Goal: Register for event/course

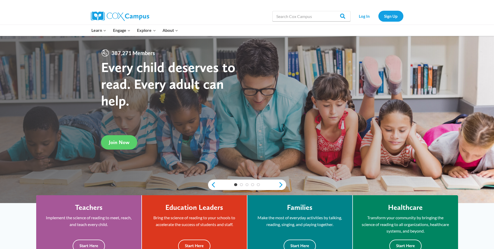
scroll to position [78, 0]
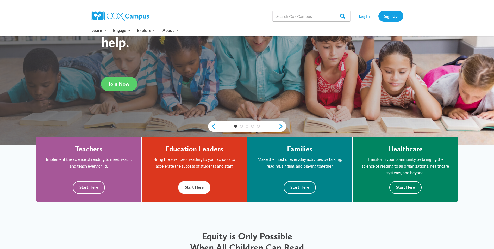
click at [191, 189] on button "Start Here" at bounding box center [194, 187] width 32 height 13
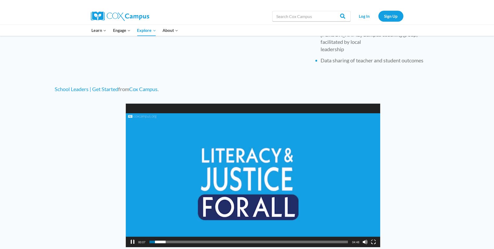
scroll to position [349, 0]
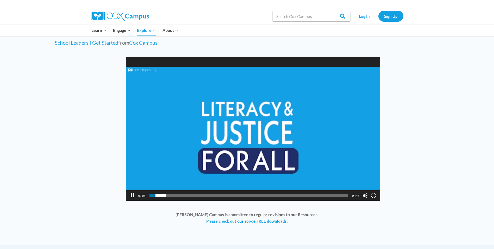
click at [131, 196] on button "Pause" at bounding box center [132, 195] width 5 height 5
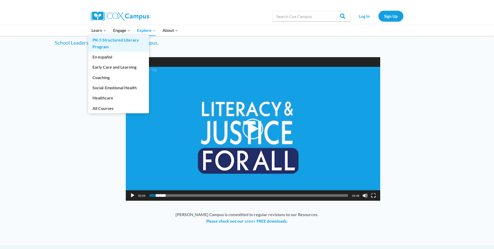
click at [99, 43] on link "PK-5 Structured Literacy Program" at bounding box center [118, 43] width 61 height 17
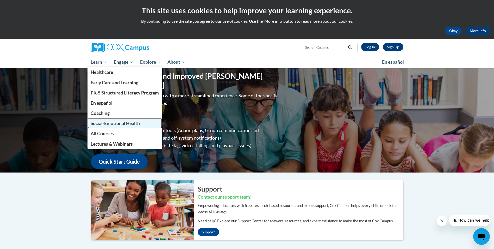
click at [101, 123] on span "Social-Emotional Health" at bounding box center [115, 122] width 49 height 5
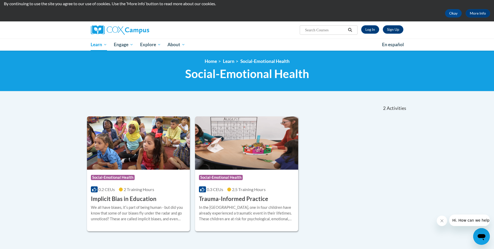
scroll to position [52, 0]
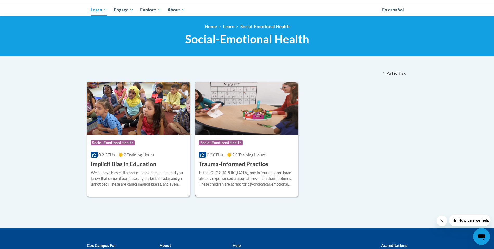
click at [236, 175] on div "In the United States, one in four children have already experienced a traumatic…" at bounding box center [246, 178] width 95 height 17
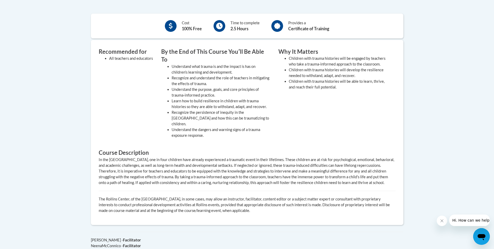
scroll to position [156, 0]
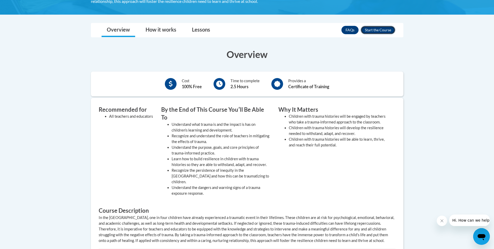
click at [376, 34] on button "Enroll" at bounding box center [378, 30] width 35 height 8
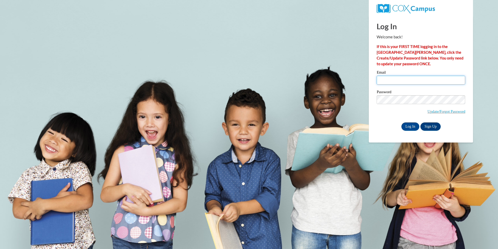
click at [387, 79] on input "Email" at bounding box center [421, 80] width 89 height 9
type input "[EMAIL_ADDRESS][DOMAIN_NAME]"
click at [402, 122] on input "Log In" at bounding box center [411, 126] width 18 height 8
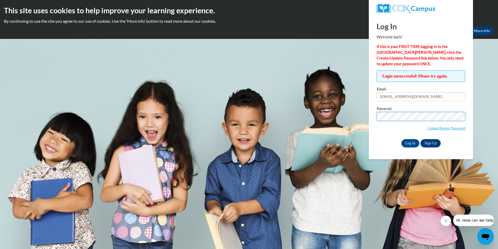
click at [402, 139] on input "Log In" at bounding box center [411, 143] width 18 height 8
click at [453, 128] on link "Update/Forgot Password" at bounding box center [447, 128] width 38 height 4
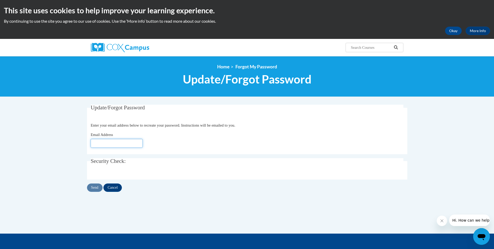
click at [118, 143] on input "Email Address" at bounding box center [117, 143] width 52 height 9
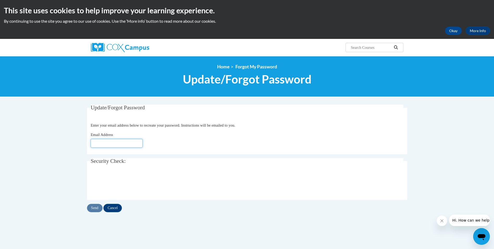
type input "s_hushen@msn.com"
click at [92, 208] on input "Send" at bounding box center [95, 208] width 16 height 8
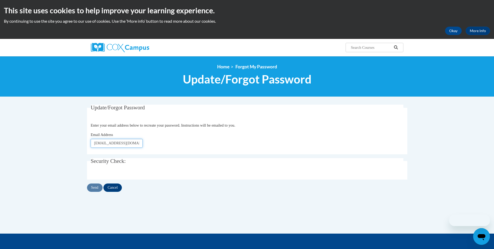
click at [117, 145] on input "[EMAIL_ADDRESS][DOMAIN_NAME]" at bounding box center [117, 143] width 52 height 9
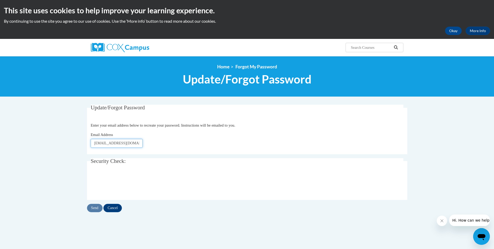
drag, startPoint x: 132, startPoint y: 142, endPoint x: 8, endPoint y: 130, distance: 124.4
click at [8, 130] on body "This site uses cookies to help improve your learning experience. By continuing …" at bounding box center [247, 169] width 494 height 339
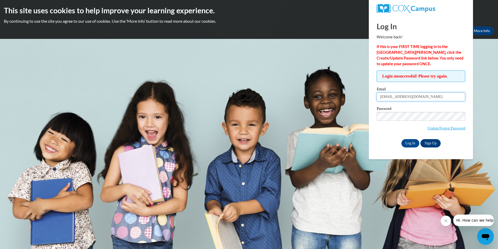
click at [422, 100] on input "[EMAIL_ADDRESS][DOMAIN_NAME]" at bounding box center [421, 96] width 89 height 9
drag, startPoint x: 420, startPoint y: 98, endPoint x: 315, endPoint y: 95, distance: 105.9
click at [315, 96] on body "This site uses cookies to help improve your learning experience. By continuing …" at bounding box center [249, 124] width 498 height 249
type input "[EMAIL_ADDRESS][DOMAIN_NAME]"
click at [402, 139] on input "Log In" at bounding box center [411, 143] width 18 height 8
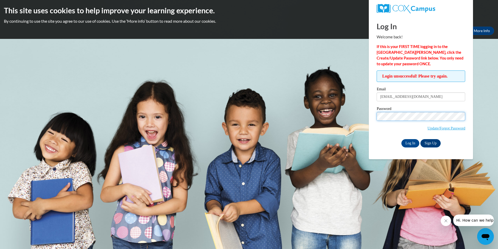
click at [402, 139] on input "Log In" at bounding box center [411, 143] width 18 height 8
click at [346, 57] on body "This site uses cookies to help improve your learning experience. By continuing …" at bounding box center [249, 124] width 498 height 249
click at [449, 130] on span "Update/Forgot Password" at bounding box center [447, 128] width 38 height 6
click at [433, 144] on link "Sign Up" at bounding box center [431, 143] width 20 height 8
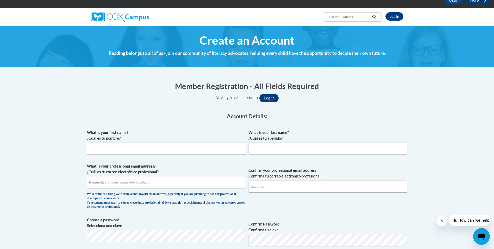
scroll to position [78, 0]
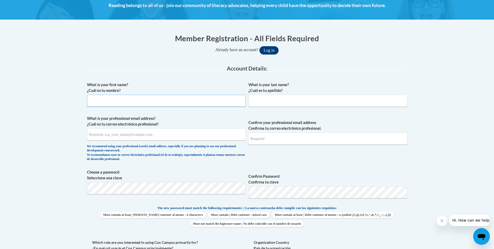
click at [132, 100] on input "What is your first name? ¿Cuál es tu nombre?" at bounding box center [166, 101] width 159 height 12
type input "[PERSON_NAME]"
type input "Hushen"
type input "[EMAIL_ADDRESS][DOMAIN_NAME]"
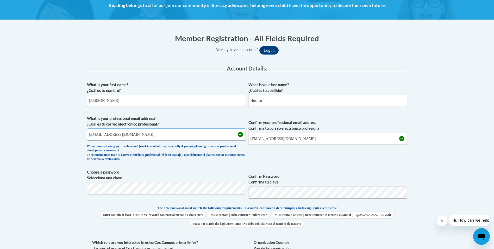
click at [153, 135] on input "shushen@pottsville.k12.pa.us" at bounding box center [166, 134] width 159 height 12
click at [195, 111] on div "What is your first name? ¿Cuál es tu nombre? Sherry What is your last name? ¿Cu…" at bounding box center [247, 198] width 321 height 238
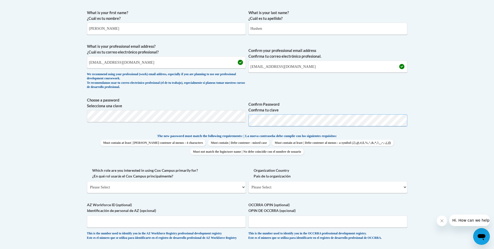
scroll to position [182, 0]
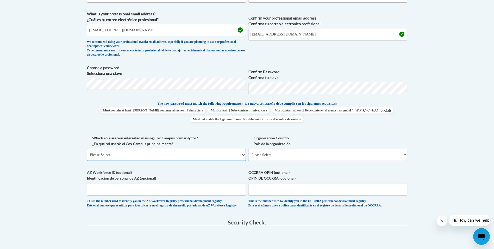
click at [117, 158] on select "Please Select College/University | Colegio/Universidad Community/Nonprofit Part…" at bounding box center [166, 155] width 159 height 12
select select "fbf2d438-af2f-41f8-98f1-81c410e29de3"
click at [87, 149] on select "Please Select College/University | Colegio/Universidad Community/Nonprofit Part…" at bounding box center [166, 155] width 159 height 12
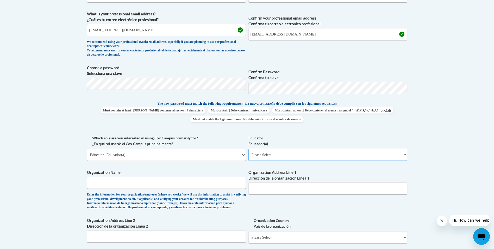
click at [276, 154] on select "Please Select Early Learning/Daycare Teacher/Family Home Care Provider | Maestr…" at bounding box center [328, 155] width 159 height 12
select select "11a86997-7122-4e2e-80c7-11975180ece4"
click at [249, 149] on select "Please Select Early Learning/Daycare Teacher/Family Home Care Provider | Maestr…" at bounding box center [328, 155] width 159 height 12
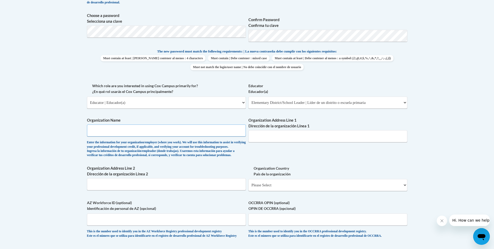
click at [107, 132] on input "Organization Name" at bounding box center [166, 130] width 159 height 12
type input "Pottsville Area School District"
click at [286, 135] on input "Organization Address Line 1 Dirección de la organización Línea 1" at bounding box center [328, 136] width 159 height 12
type input "601 N. 16th Street"
select select "ad49bcad-a171-4b2e-b99c-48b446064914"
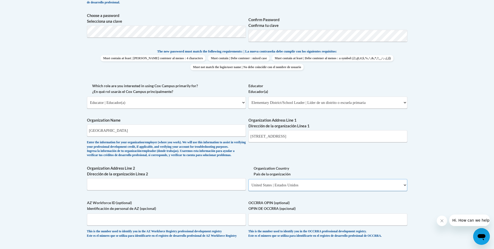
select select
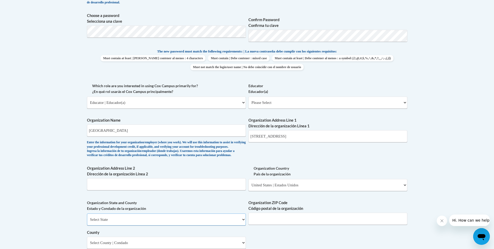
select select "Pennsylvania"
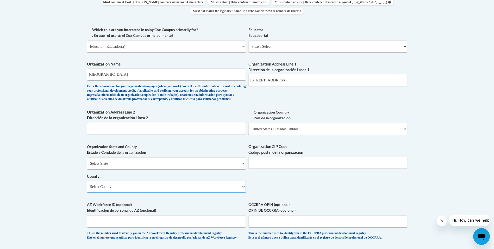
scroll to position [295, 0]
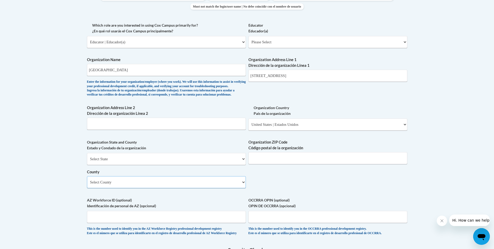
select select "Schuylkill"
click at [272, 164] on input "Organization ZIP Code Código postal de la organización" at bounding box center [328, 158] width 159 height 12
click at [298, 164] on input "Organization ZIP Code Código postal de la organización" at bounding box center [328, 158] width 159 height 12
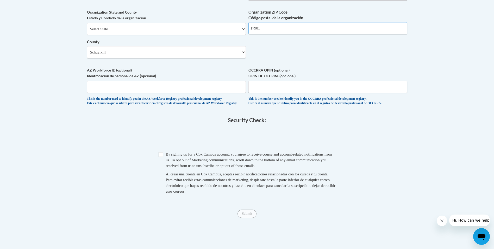
scroll to position [425, 0]
type input "17901"
click at [162, 156] on input "Checkbox" at bounding box center [161, 153] width 5 height 5
checkbox input "true"
click at [248, 217] on input "Submit" at bounding box center [247, 213] width 19 height 8
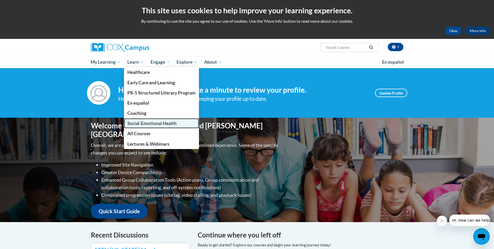
click at [143, 120] on link "Social-Emotional Health" at bounding box center [161, 123] width 75 height 10
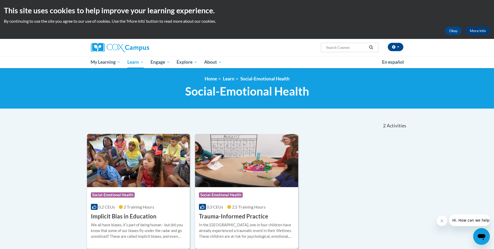
click at [235, 166] on img at bounding box center [246, 160] width 103 height 53
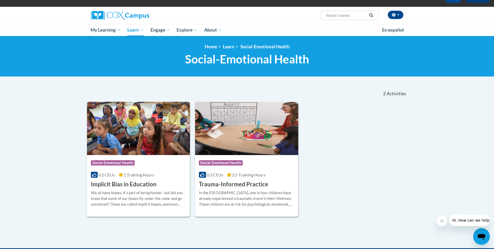
scroll to position [78, 0]
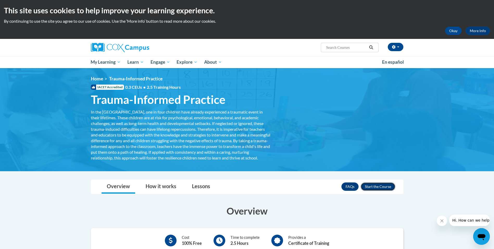
click at [376, 191] on button "Enroll" at bounding box center [378, 186] width 35 height 8
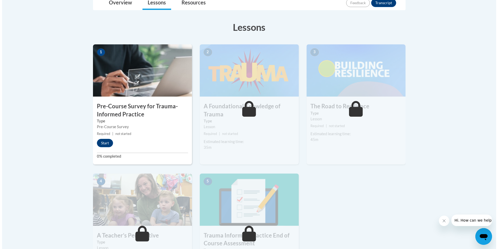
scroll to position [130, 0]
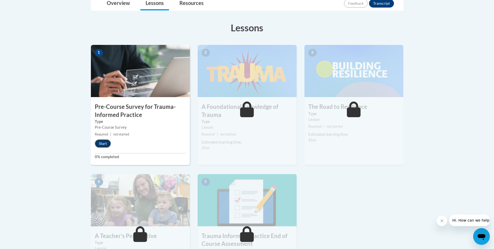
click at [97, 141] on button "Start" at bounding box center [103, 143] width 16 height 8
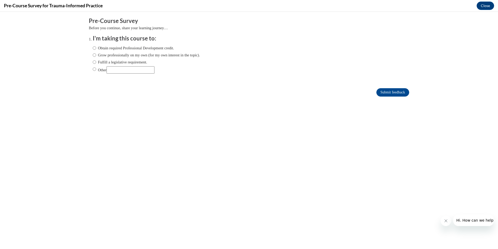
scroll to position [0, 0]
click at [125, 49] on label "Obtain required Professional Development credit." at bounding box center [133, 48] width 81 height 6
click at [96, 49] on input "Obtain required Professional Development credit." at bounding box center [94, 48] width 3 height 6
radio input "true"
click at [114, 55] on label "Grow professionally on my own (for my own interest in the topic)." at bounding box center [146, 55] width 107 height 6
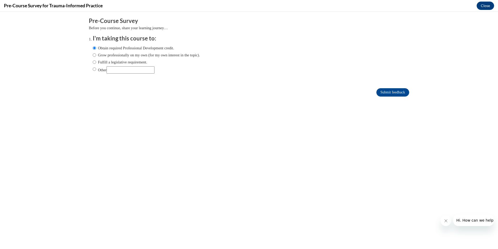
click at [96, 55] on input "Grow professionally on my own (for my own interest in the topic)." at bounding box center [94, 55] width 3 height 6
radio input "true"
click at [383, 92] on input "Submit feedback" at bounding box center [393, 92] width 33 height 8
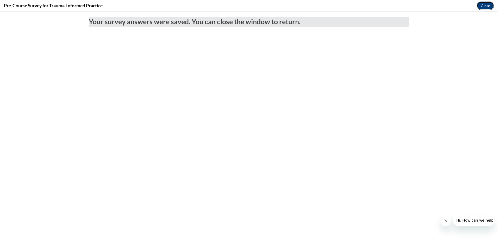
click at [483, 5] on button "Close" at bounding box center [485, 6] width 17 height 8
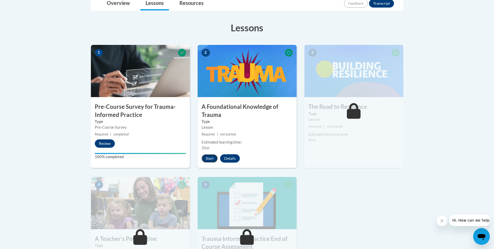
click at [214, 157] on button "Start" at bounding box center [210, 158] width 16 height 8
